Goal: Task Accomplishment & Management: Manage account settings

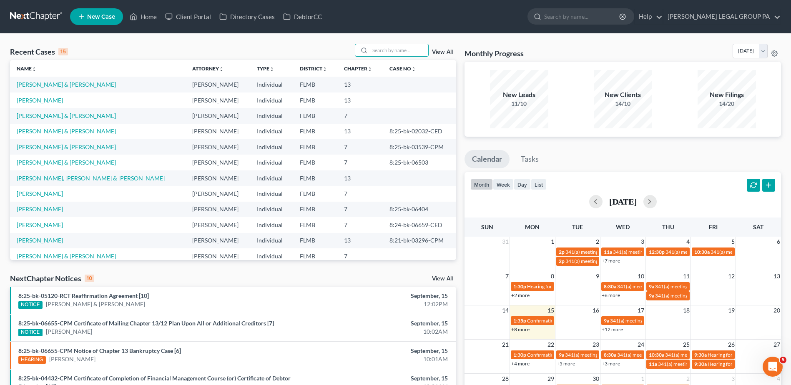
click at [380, 52] on input "search" at bounding box center [399, 50] width 58 height 12
type input "[PERSON_NAME]"
click at [403, 53] on input "[PERSON_NAME]" at bounding box center [399, 50] width 58 height 12
click at [354, 50] on div "Recent Cases 15 cowart View All" at bounding box center [233, 52] width 446 height 16
click at [365, 49] on icon at bounding box center [364, 50] width 7 height 7
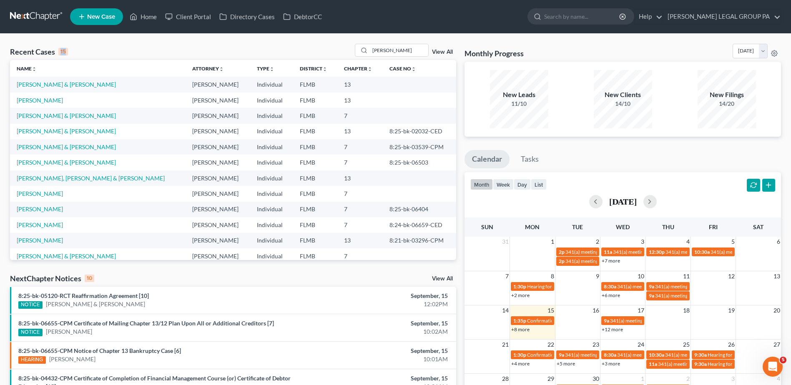
click at [365, 49] on icon at bounding box center [364, 50] width 7 height 7
drag, startPoint x: 365, startPoint y: 49, endPoint x: 291, endPoint y: 53, distance: 73.9
click at [291, 53] on div "Recent Cases 15 cowart View All" at bounding box center [233, 52] width 446 height 16
click at [379, 53] on input "[PERSON_NAME]" at bounding box center [399, 50] width 58 height 12
click at [404, 50] on input "[PERSON_NAME]" at bounding box center [399, 50] width 58 height 12
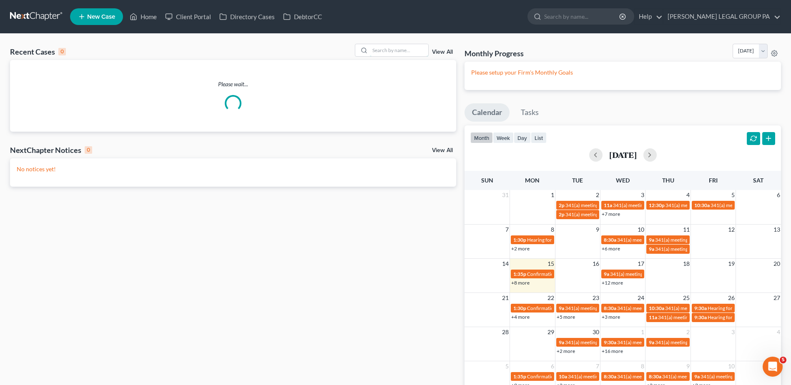
click at [406, 51] on input "search" at bounding box center [399, 50] width 58 height 12
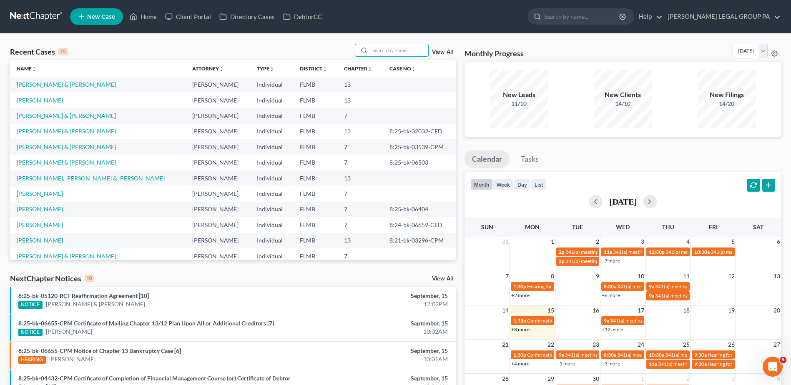
click at [391, 53] on input "search" at bounding box center [399, 50] width 58 height 12
click at [383, 47] on input "search" at bounding box center [399, 50] width 58 height 12
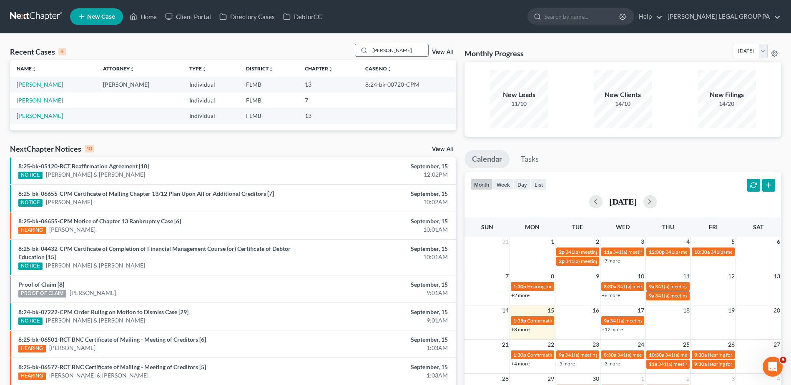
type input "[PERSON_NAME]"
click at [37, 85] on link "[PERSON_NAME]" at bounding box center [40, 84] width 46 height 7
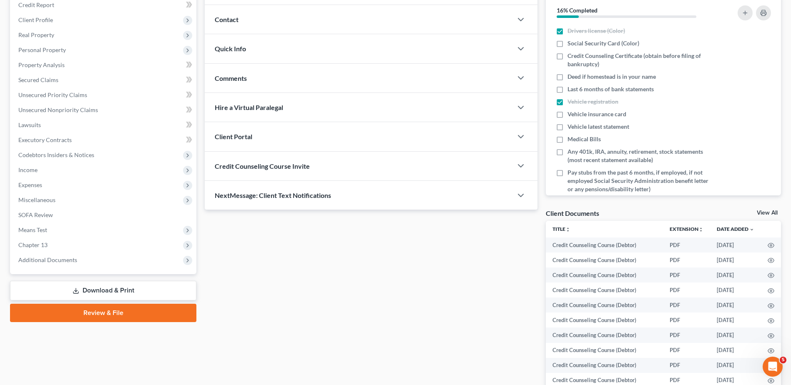
scroll to position [152, 0]
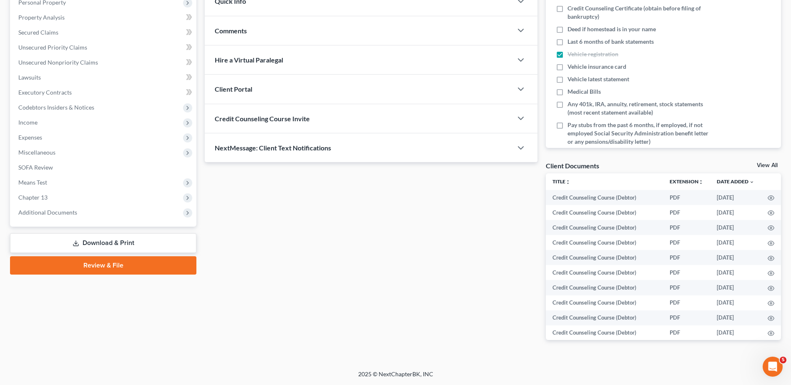
click at [65, 212] on span "Additional Documents" at bounding box center [47, 212] width 59 height 7
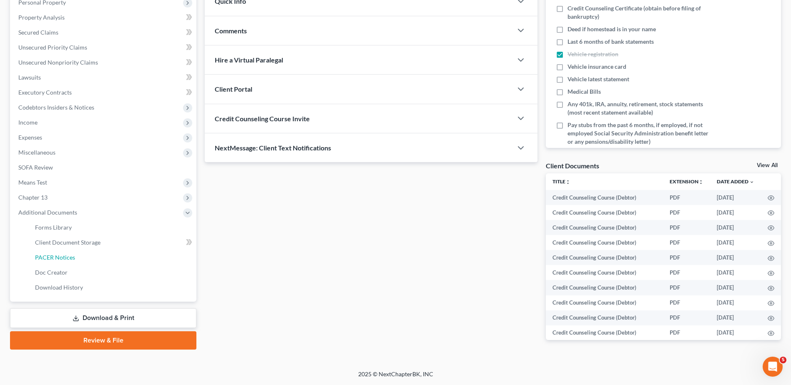
click at [65, 253] on link "PACER Notices" at bounding box center [112, 257] width 168 height 15
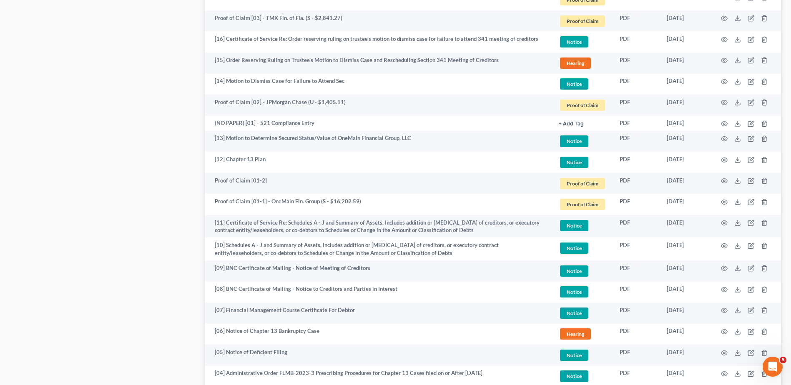
scroll to position [1204, 0]
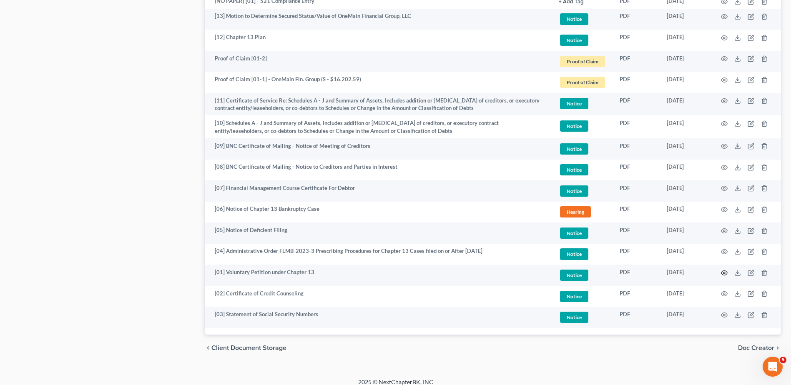
click at [723, 271] on icon "button" at bounding box center [725, 273] width 6 height 5
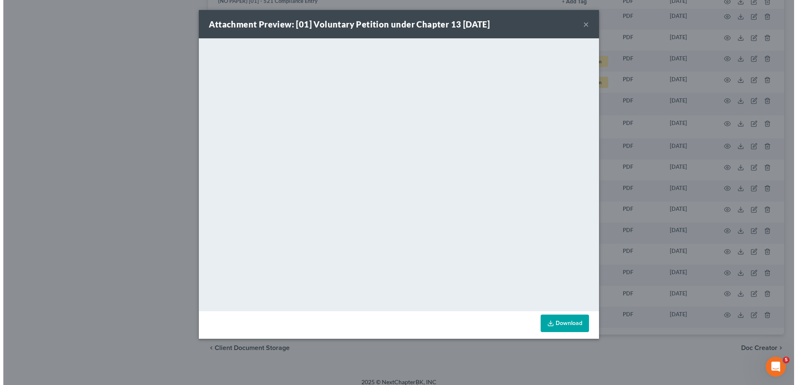
scroll to position [1201, 0]
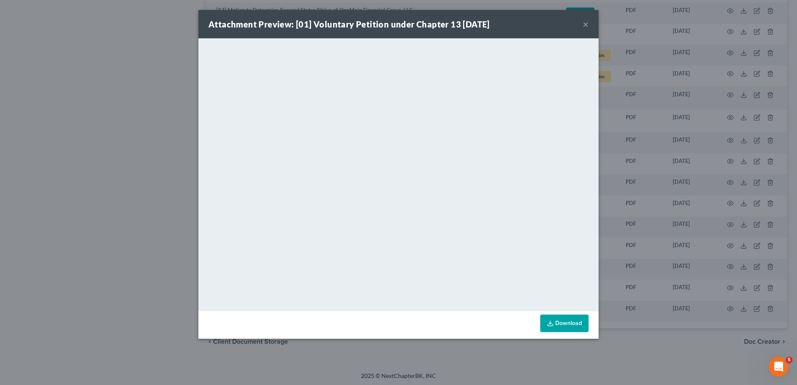
click at [586, 24] on button "×" at bounding box center [586, 24] width 6 height 10
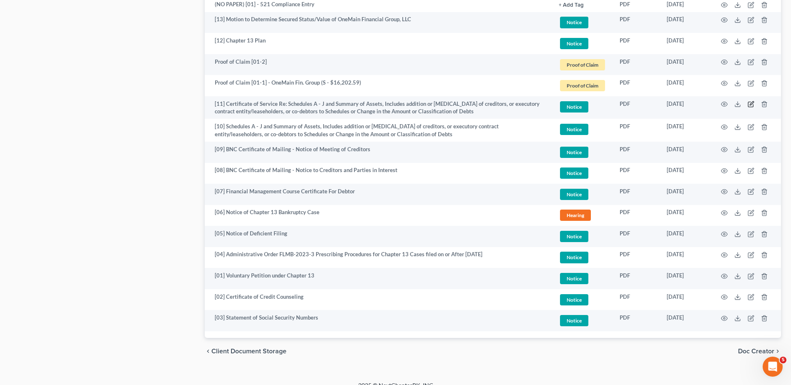
click at [751, 101] on icon "button" at bounding box center [751, 104] width 7 height 7
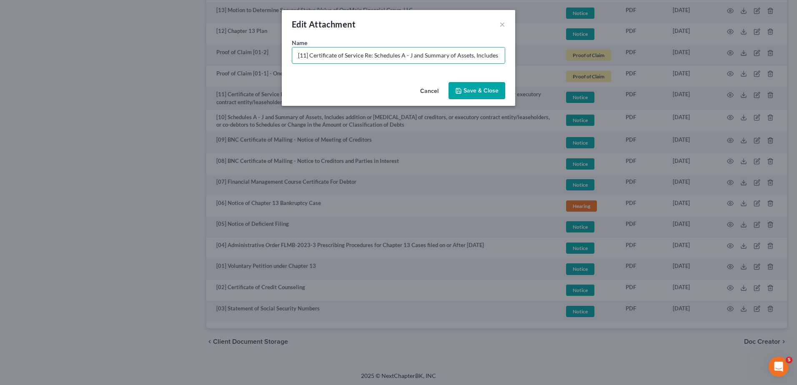
scroll to position [0, 386]
drag, startPoint x: 313, startPoint y: 53, endPoint x: 1175, endPoint y: 141, distance: 866.5
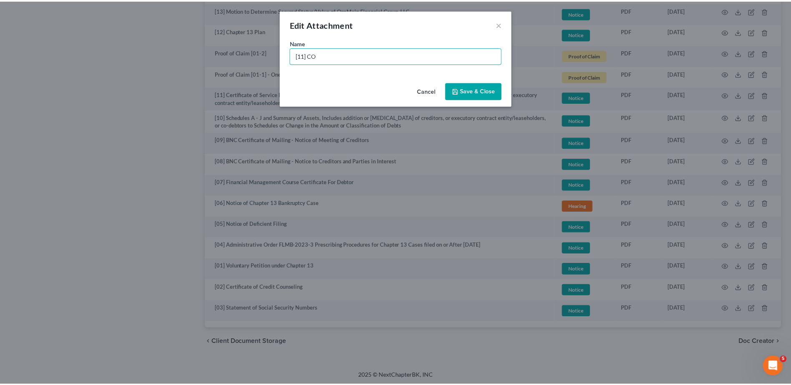
scroll to position [0, 0]
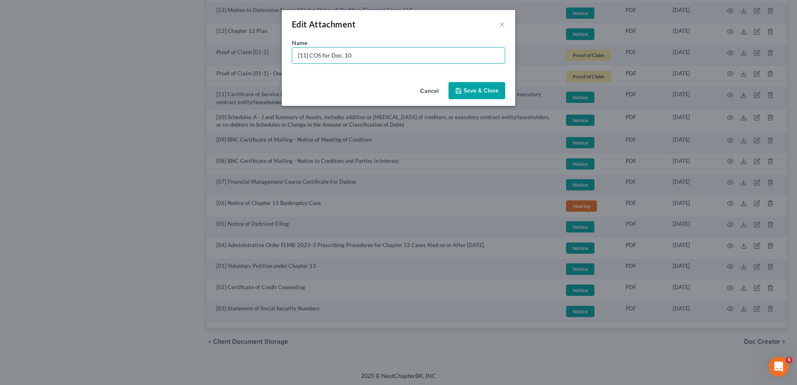
type input "[11] COS for Doc. 10"
click at [483, 88] on span "Save & Close" at bounding box center [481, 90] width 35 height 7
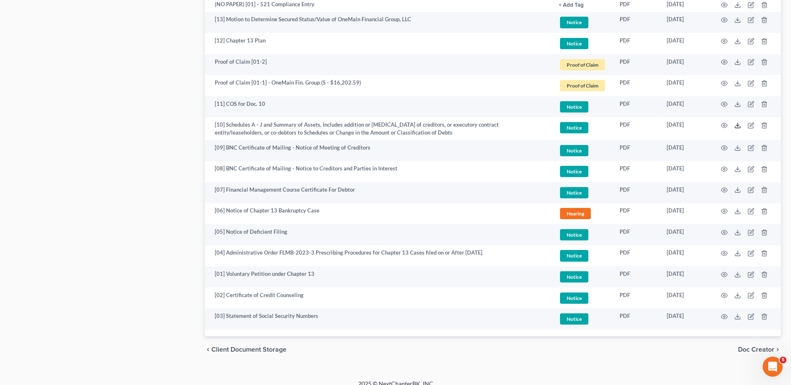
click at [738, 122] on icon at bounding box center [737, 125] width 7 height 7
